Goal: Find specific page/section: Find specific page/section

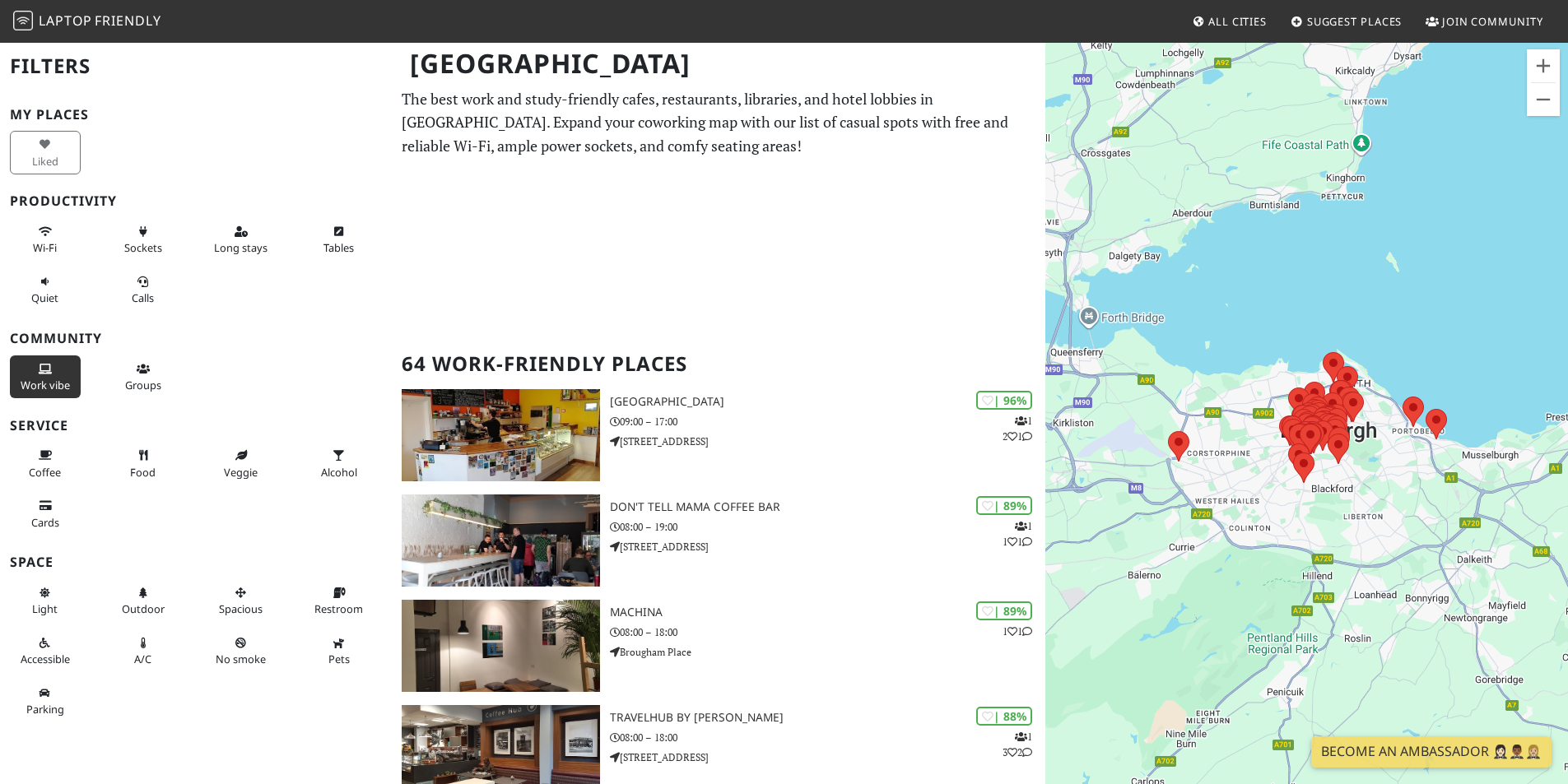
click at [58, 384] on span "Work vibe" at bounding box center [46, 385] width 49 height 15
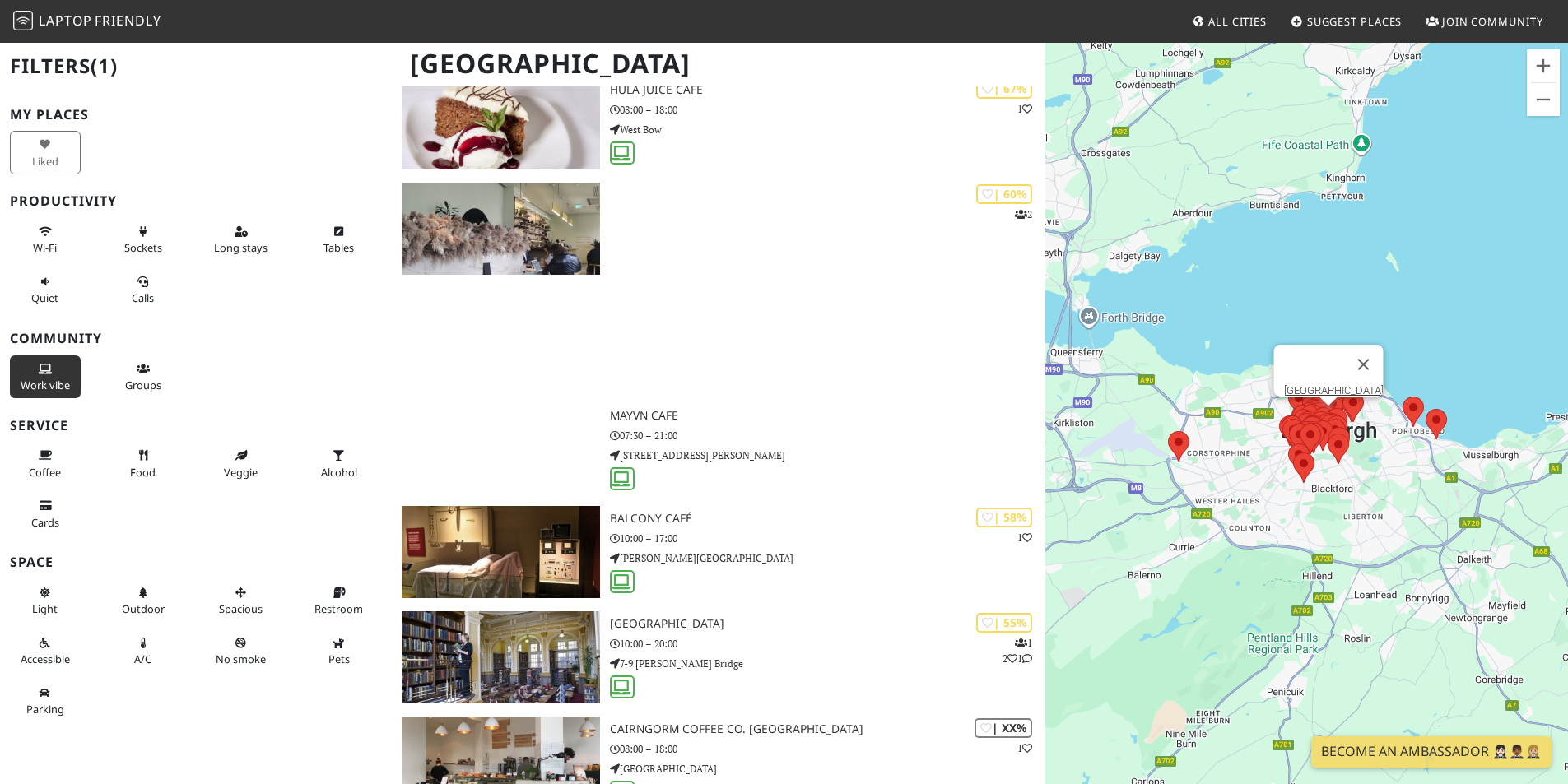
scroll to position [1398, 0]
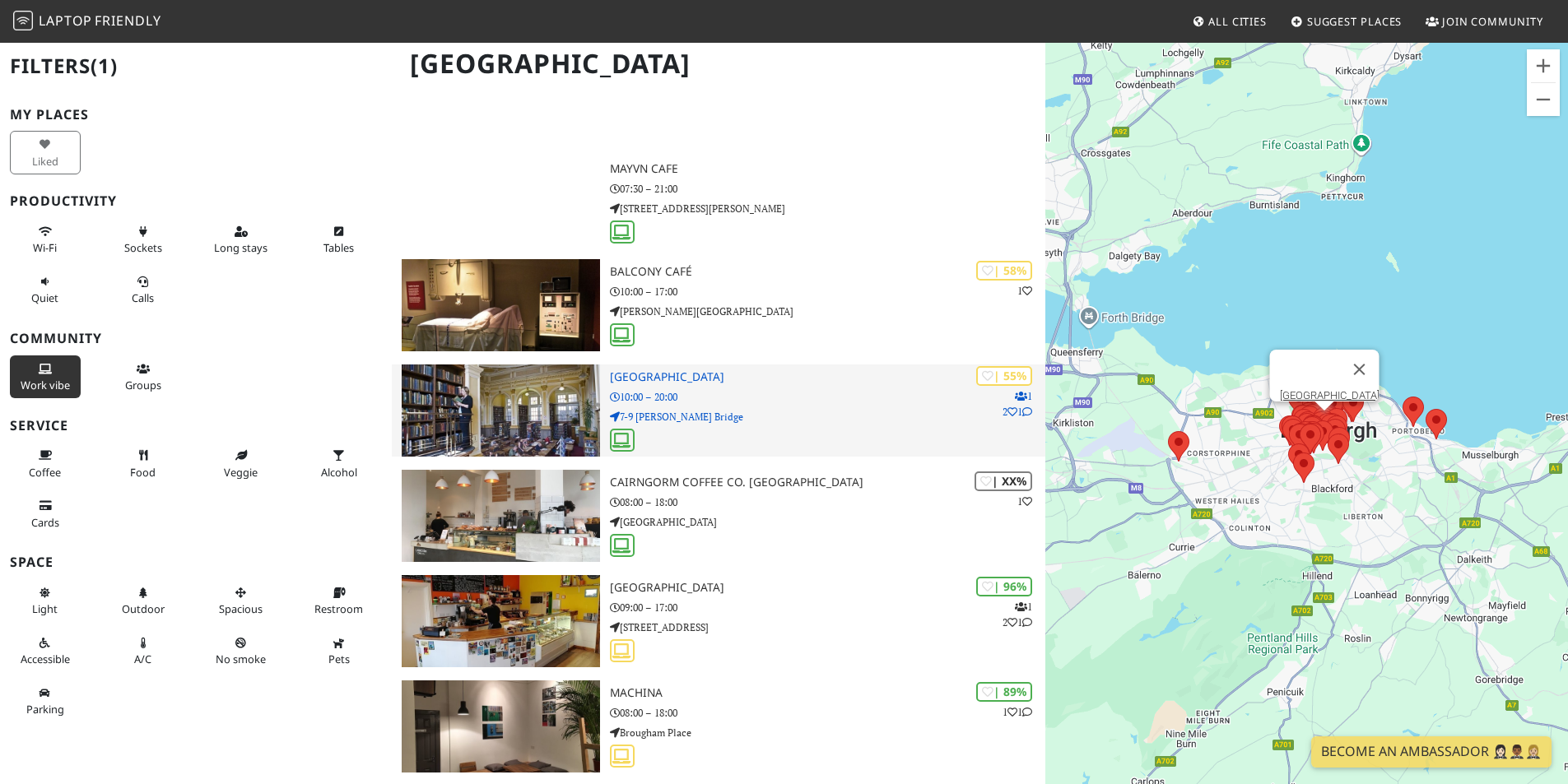
click at [754, 408] on div "| 55% 1 2 1 [GEOGRAPHIC_DATA] 10:00 – 20:00 7-9 [PERSON_NAME][GEOGRAPHIC_DATA]" at bounding box center [827, 410] width 435 height 92
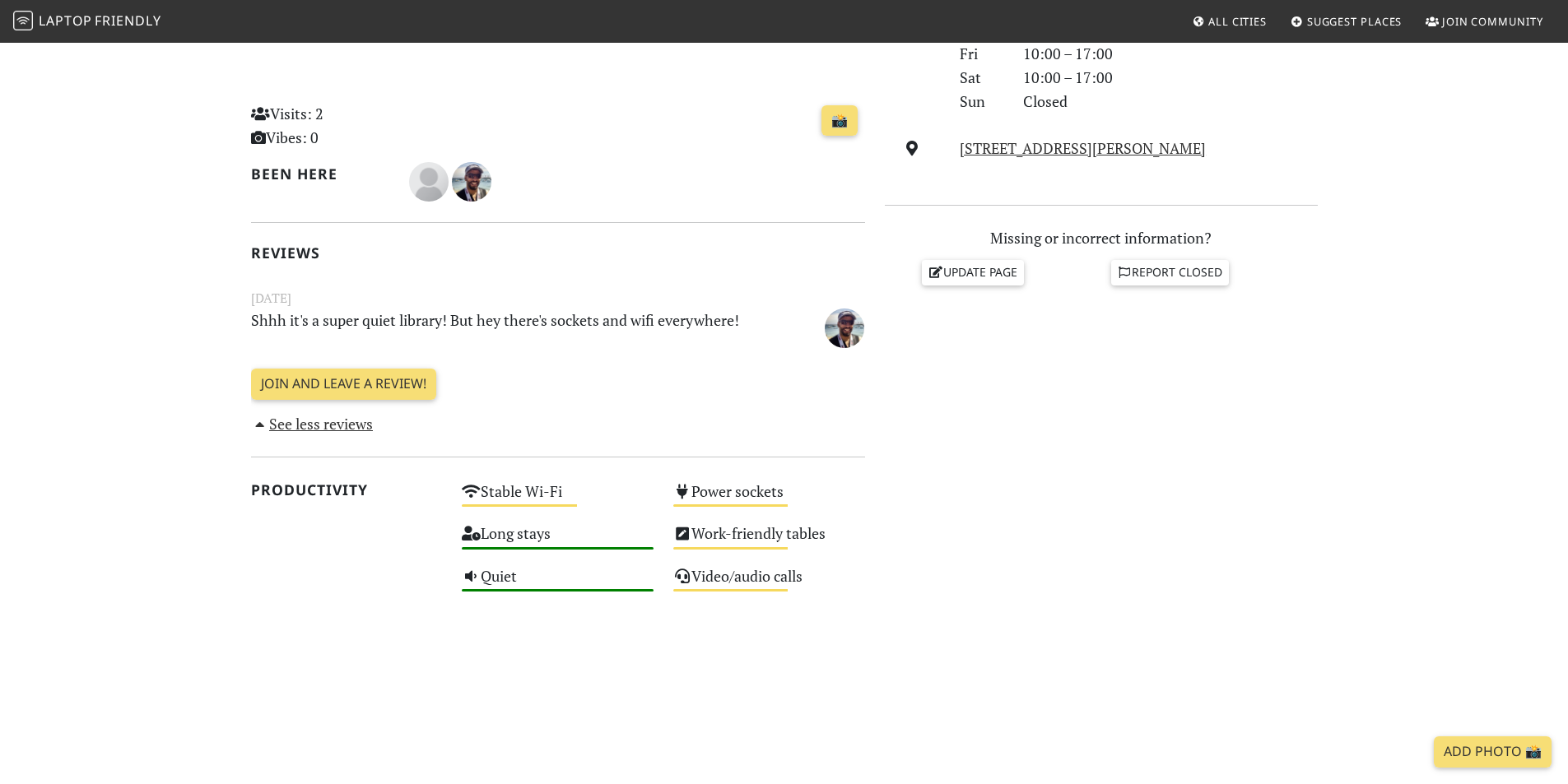
scroll to position [247, 0]
